Goal: Navigation & Orientation: Find specific page/section

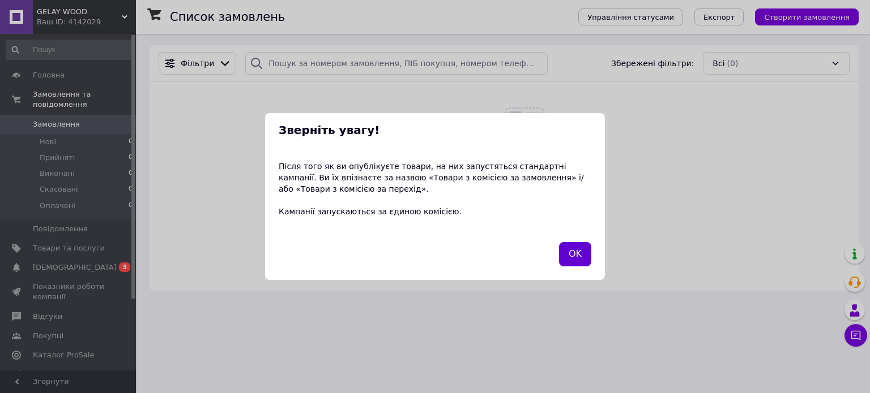
click at [575, 253] on button "OK" at bounding box center [575, 254] width 32 height 24
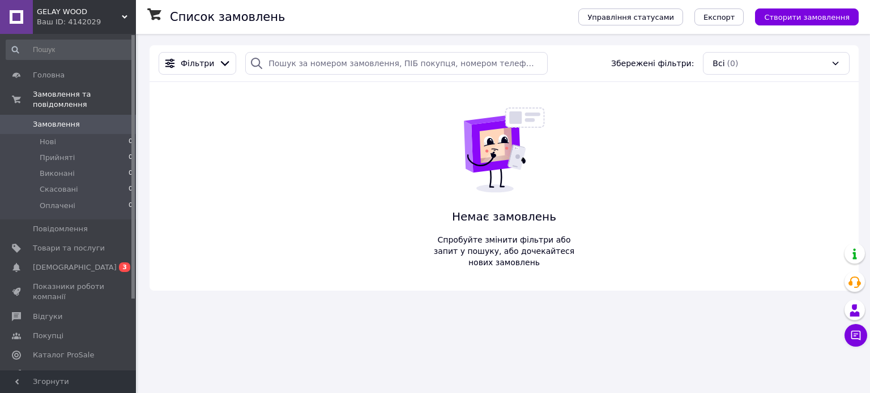
click at [66, 19] on div "Ваш ID: 4142029" at bounding box center [86, 22] width 99 height 10
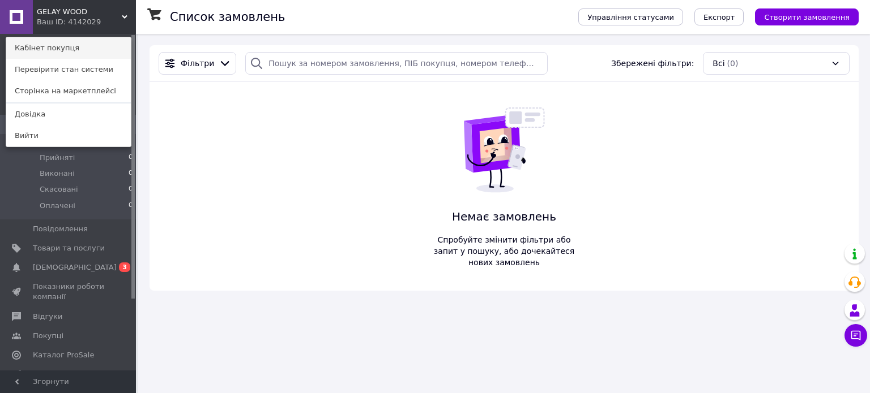
click at [52, 48] on link "Кабінет покупця" at bounding box center [68, 48] width 125 height 22
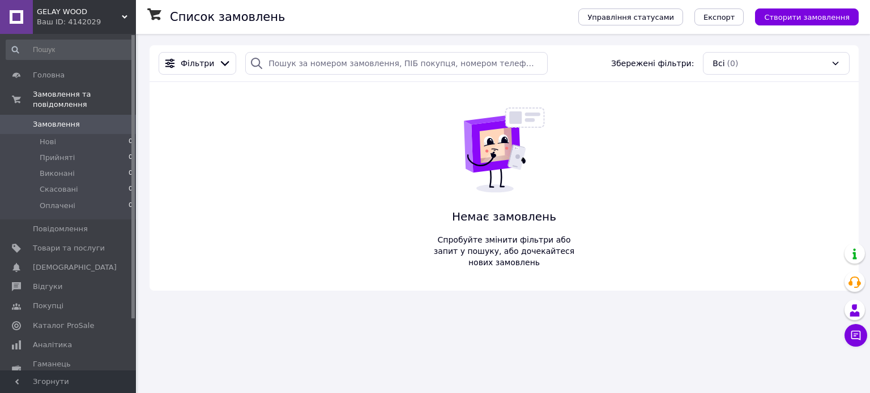
click at [109, 18] on div "Ваш ID: 4142029" at bounding box center [86, 22] width 99 height 10
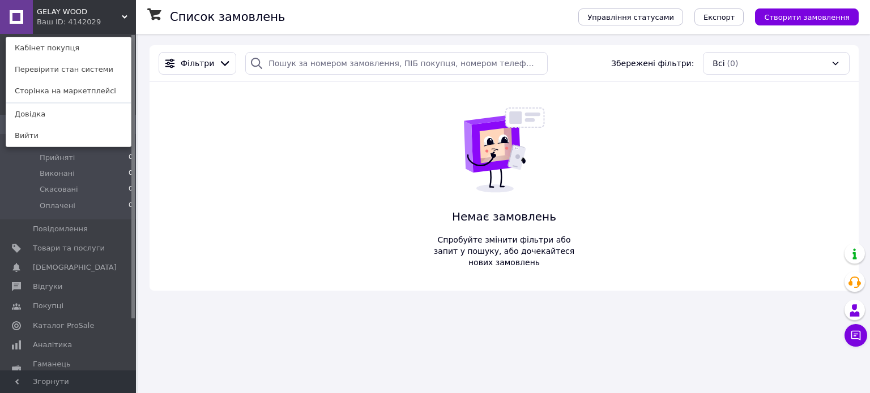
click at [118, 20] on div "GELAY WOOD Ваш ID: 4142029 Кабінет покупця Перевірити стан системи Сторінка на …" at bounding box center [68, 17] width 136 height 34
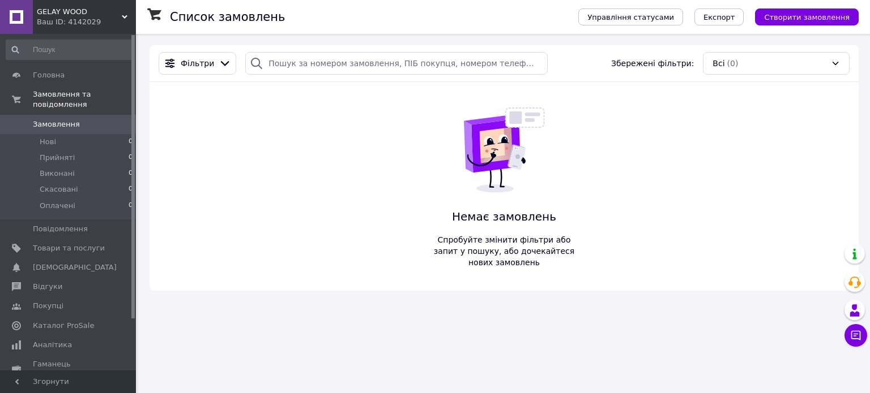
click at [118, 20] on div "Ваш ID: 4142029" at bounding box center [86, 22] width 99 height 10
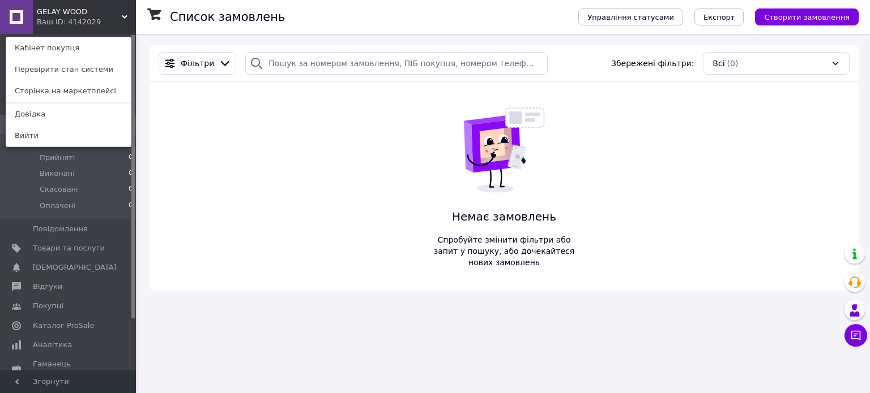
click at [58, 15] on span "GELAY WOOD" at bounding box center [79, 12] width 85 height 10
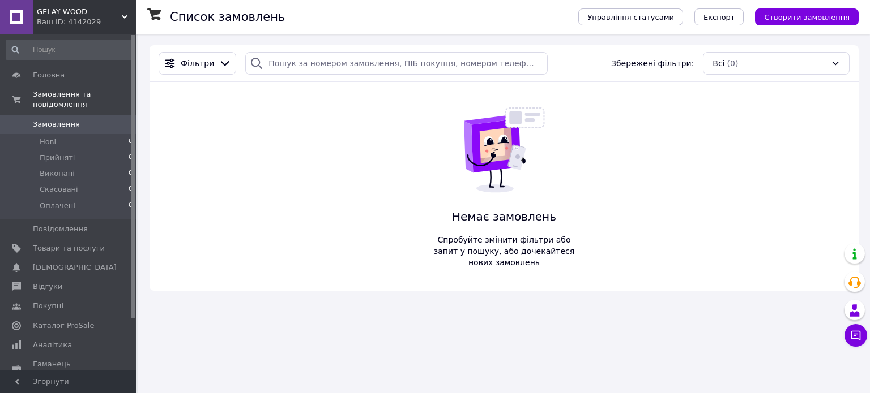
click at [17, 17] on link at bounding box center [16, 17] width 33 height 34
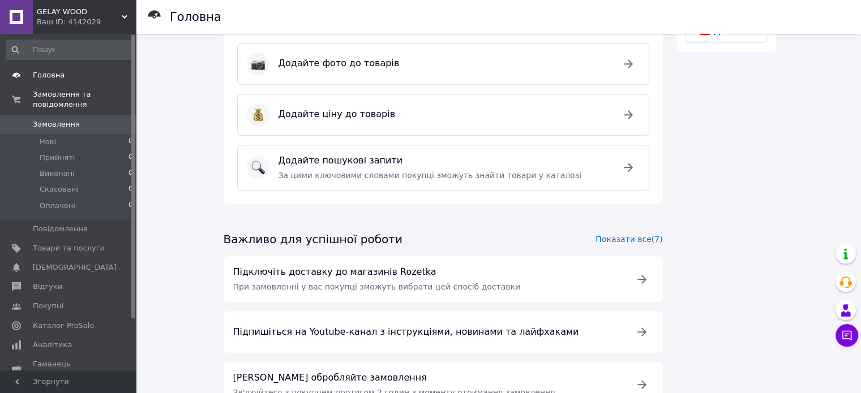
click at [51, 69] on link "Головна" at bounding box center [69, 75] width 139 height 19
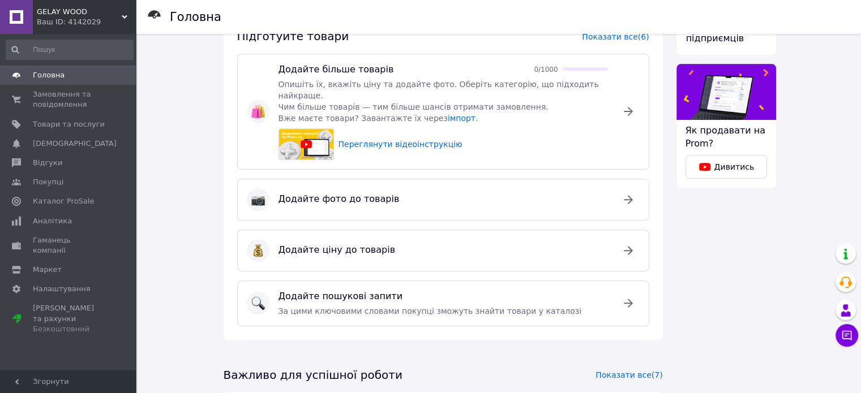
scroll to position [335, 0]
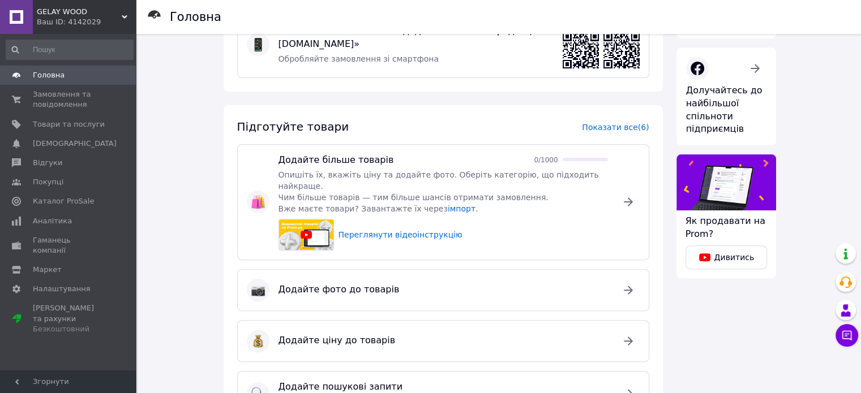
click at [63, 16] on span "GELAY WOOD" at bounding box center [79, 12] width 85 height 10
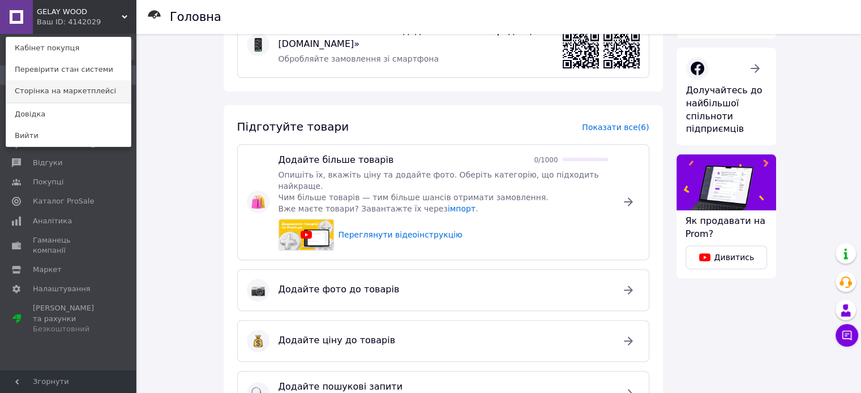
click at [59, 91] on link "Сторінка на маркетплейсі" at bounding box center [68, 91] width 125 height 22
